Goal: Task Accomplishment & Management: Manage account settings

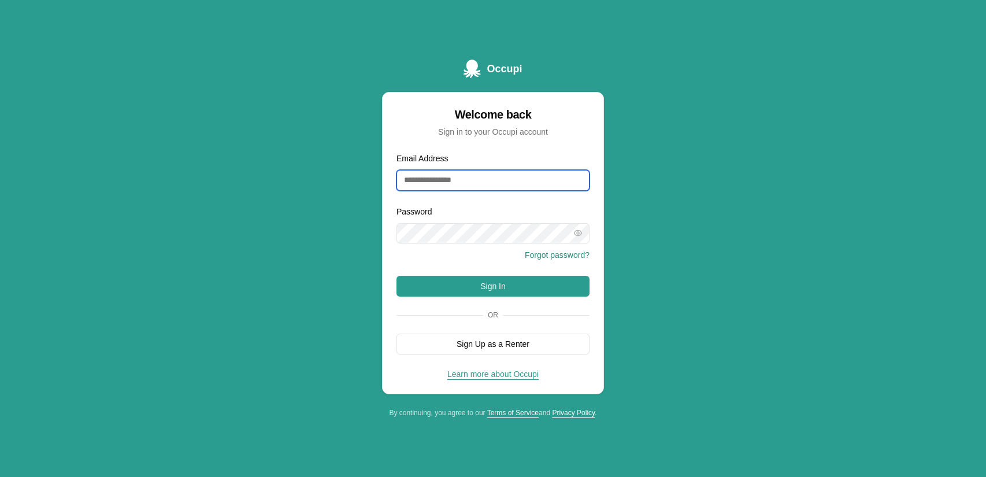
click at [510, 181] on input "Email Address" at bounding box center [492, 180] width 193 height 21
type input "**********"
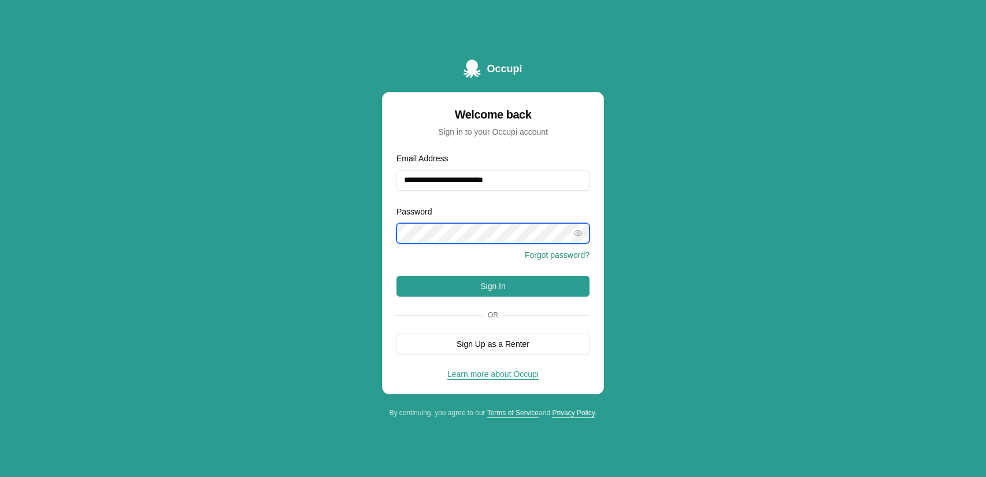
click at [396, 276] on button "Sign In" at bounding box center [492, 286] width 193 height 21
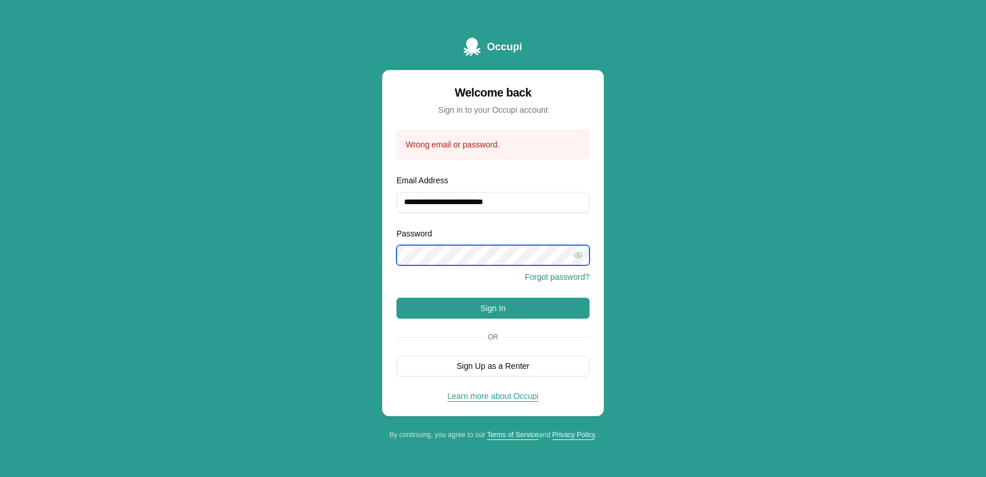
click at [396, 298] on button "Sign In" at bounding box center [492, 308] width 193 height 21
click at [574, 253] on icon "button" at bounding box center [577, 254] width 9 height 9
click at [547, 277] on button "Forgot password?" at bounding box center [557, 277] width 65 height 12
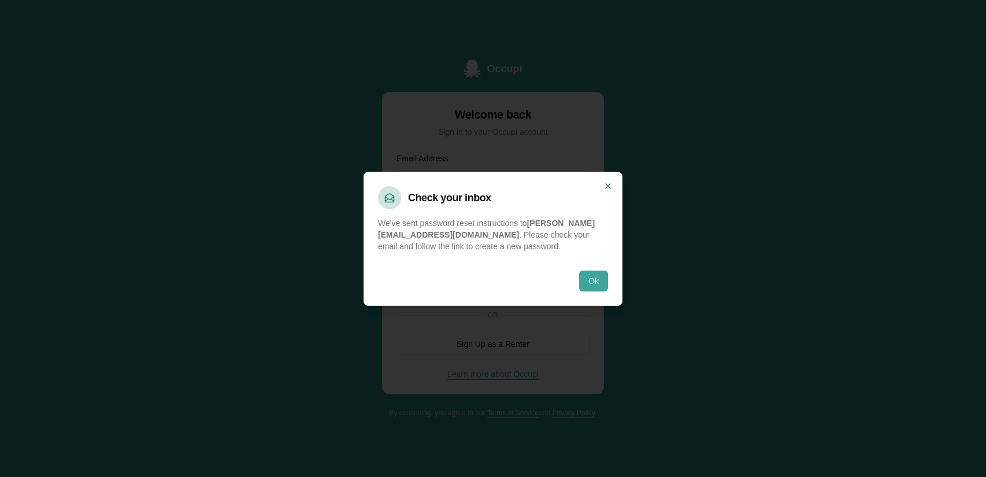
click at [584, 290] on button "Ok" at bounding box center [593, 280] width 29 height 21
